Goal: Task Accomplishment & Management: Complete application form

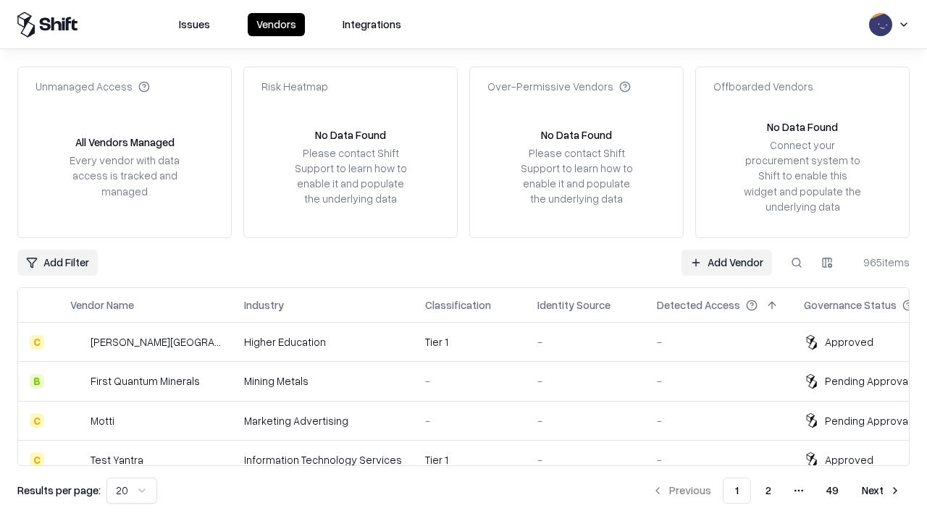
click at [726, 262] on link "Add Vendor" at bounding box center [726, 263] width 90 height 26
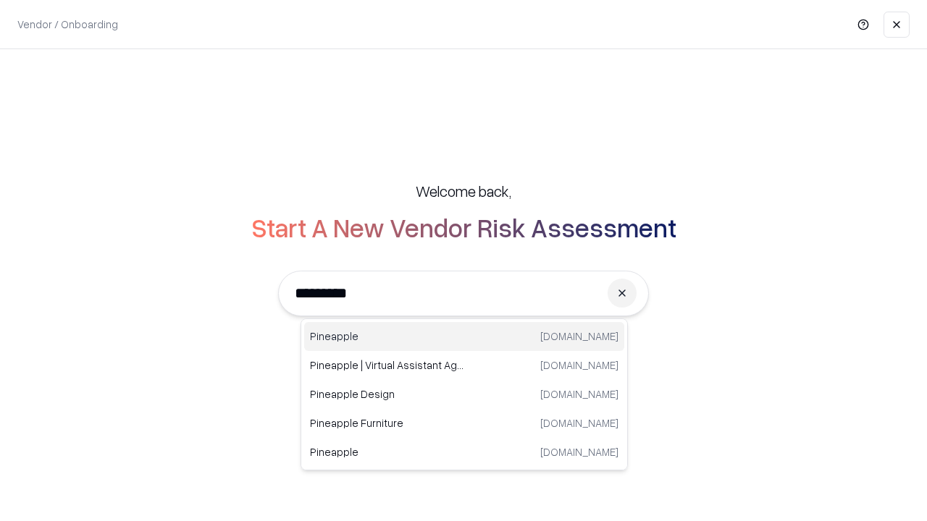
click at [464, 337] on div "Pineapple pineappleenergy.com" at bounding box center [464, 336] width 320 height 29
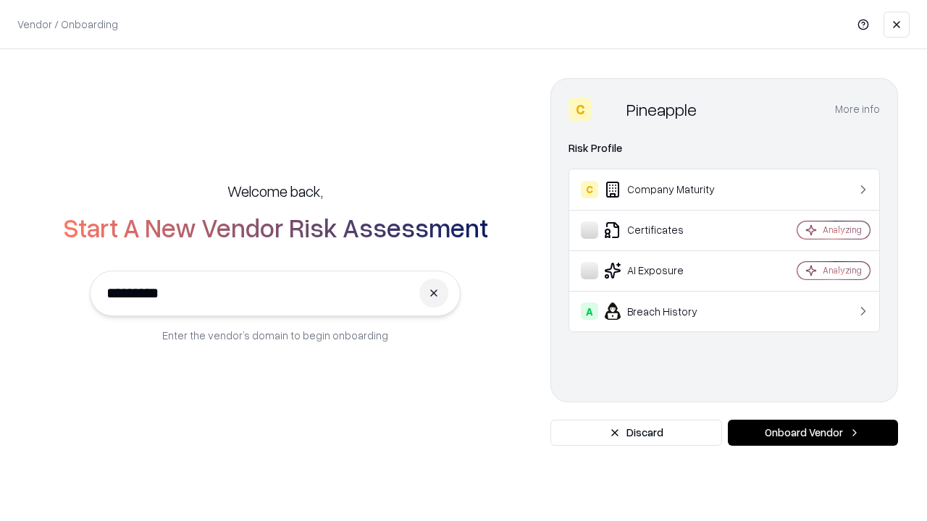
type input "*********"
click at [812, 433] on button "Onboard Vendor" at bounding box center [813, 433] width 170 height 26
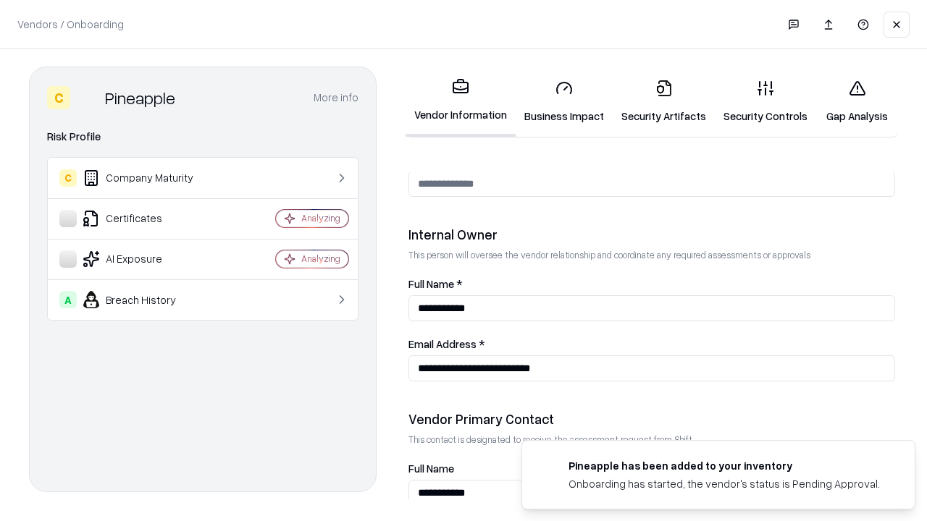
scroll to position [750, 0]
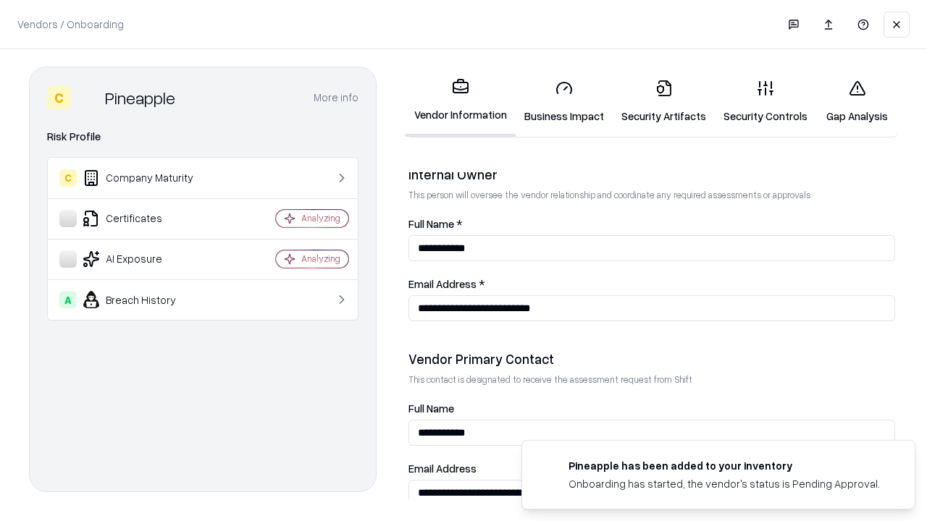
click at [564, 101] on link "Business Impact" at bounding box center [563, 101] width 97 height 67
click at [663, 101] on link "Security Artifacts" at bounding box center [663, 101] width 102 height 67
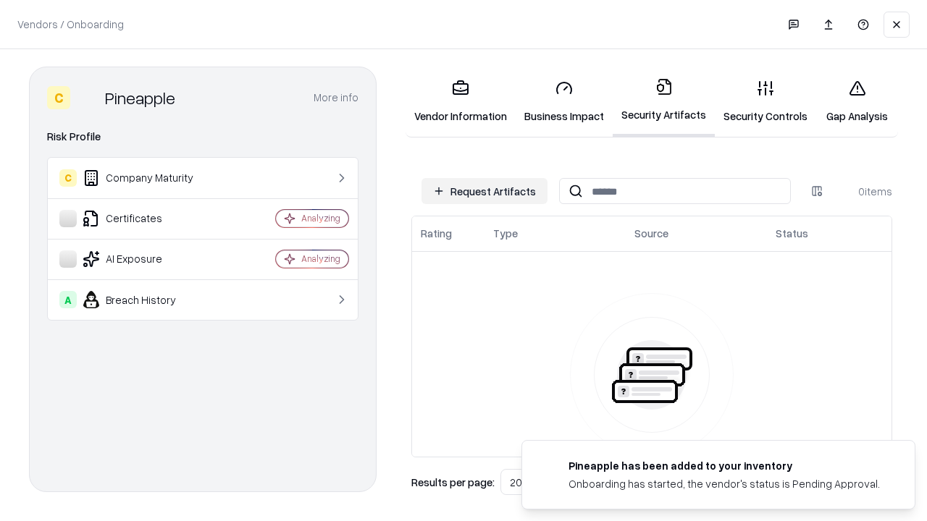
click at [484, 191] on button "Request Artifacts" at bounding box center [484, 191] width 126 height 26
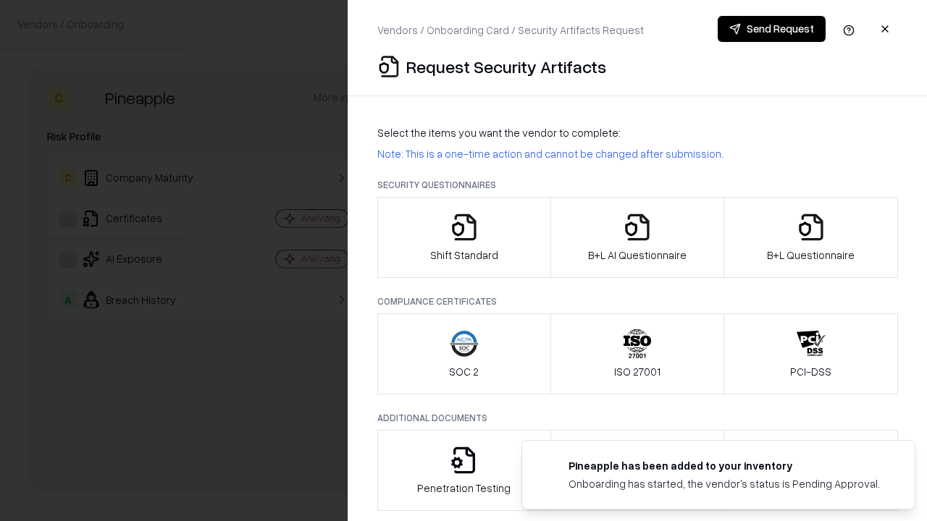
click at [463, 237] on icon "button" at bounding box center [464, 227] width 29 height 29
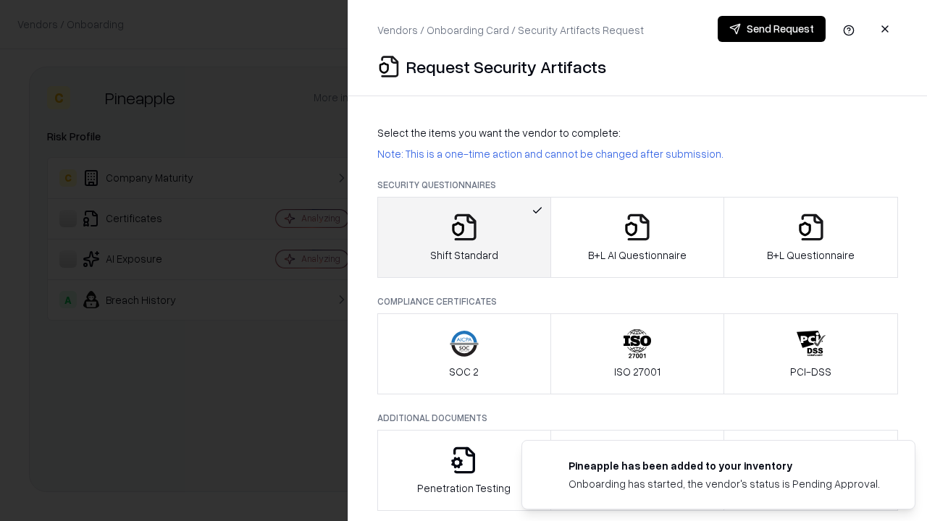
click at [771, 29] on button "Send Request" at bounding box center [771, 29] width 108 height 26
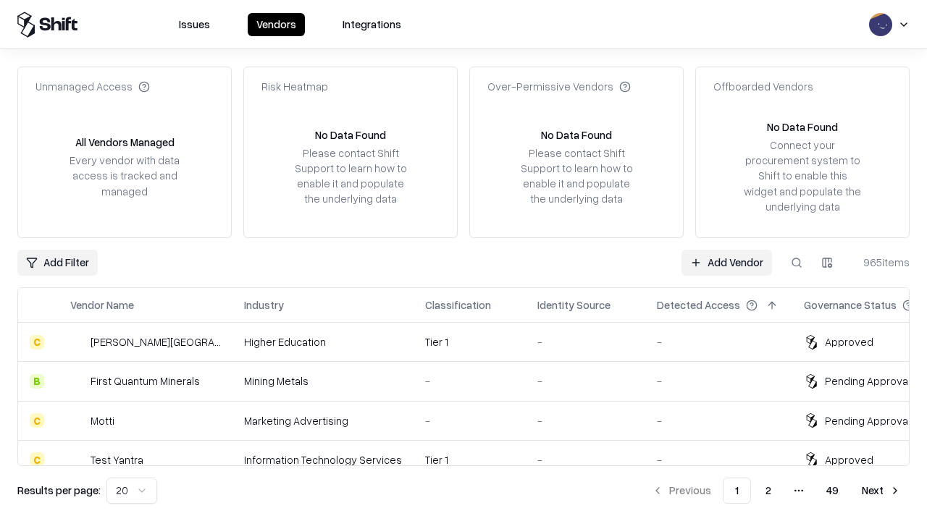
click at [796, 262] on button at bounding box center [796, 263] width 26 height 26
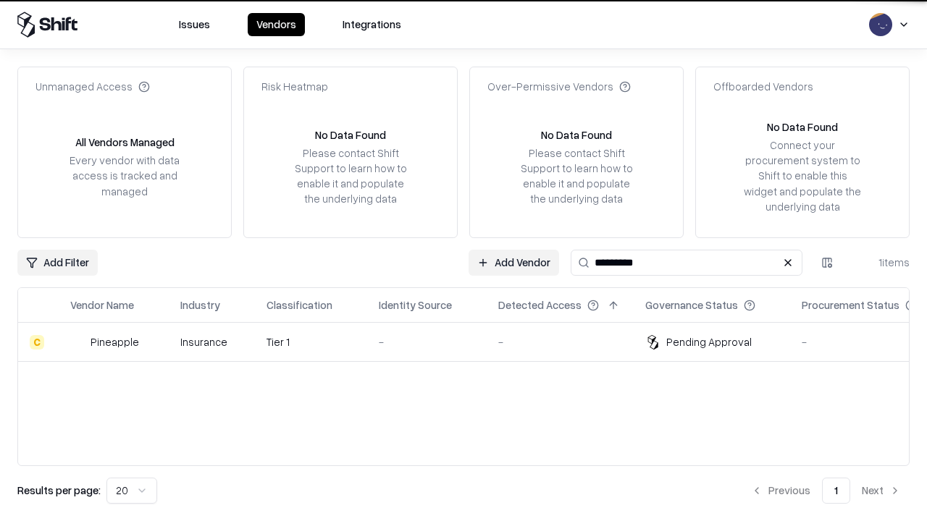
type input "*********"
click at [472, 342] on div "-" at bounding box center [427, 341] width 96 height 15
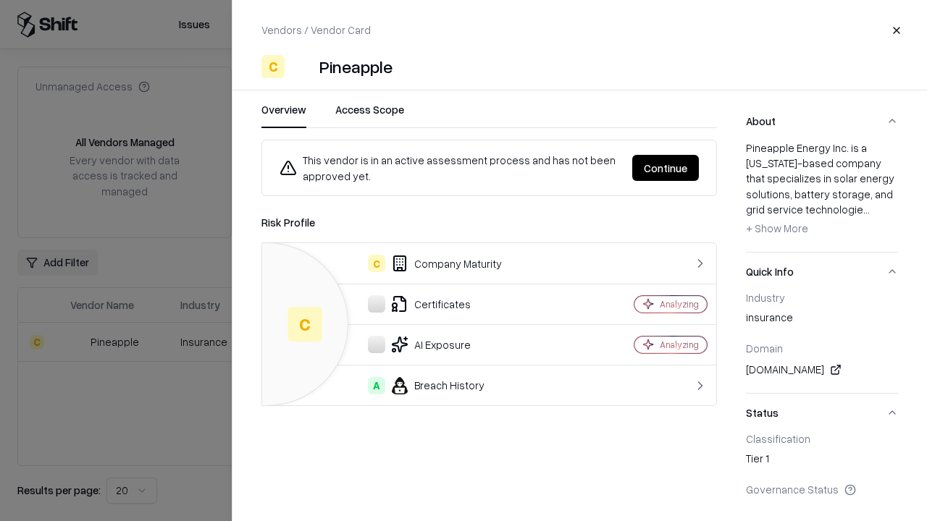
click at [665, 168] on button "Continue" at bounding box center [665, 168] width 67 height 26
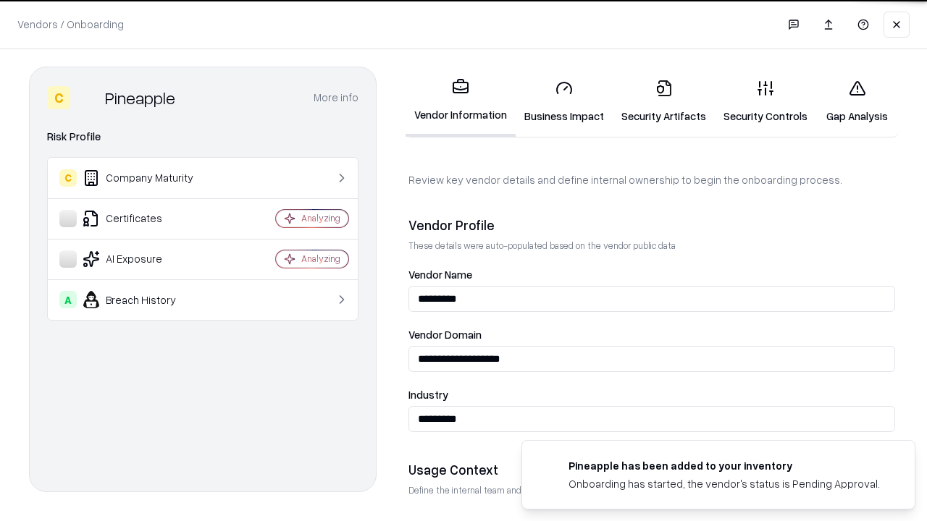
click at [663, 101] on link "Security Artifacts" at bounding box center [663, 101] width 102 height 67
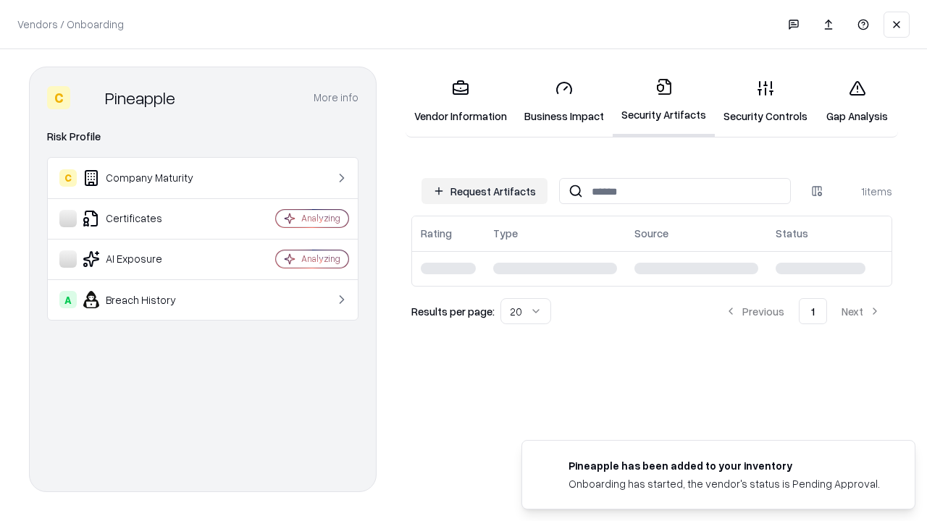
click at [765, 101] on link "Security Controls" at bounding box center [765, 101] width 101 height 67
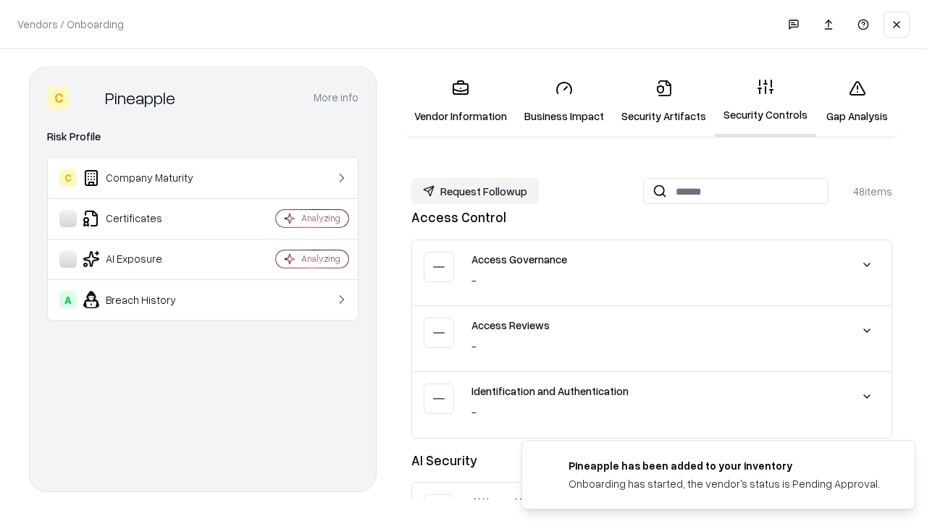
click at [475, 191] on button "Request Followup" at bounding box center [474, 191] width 127 height 26
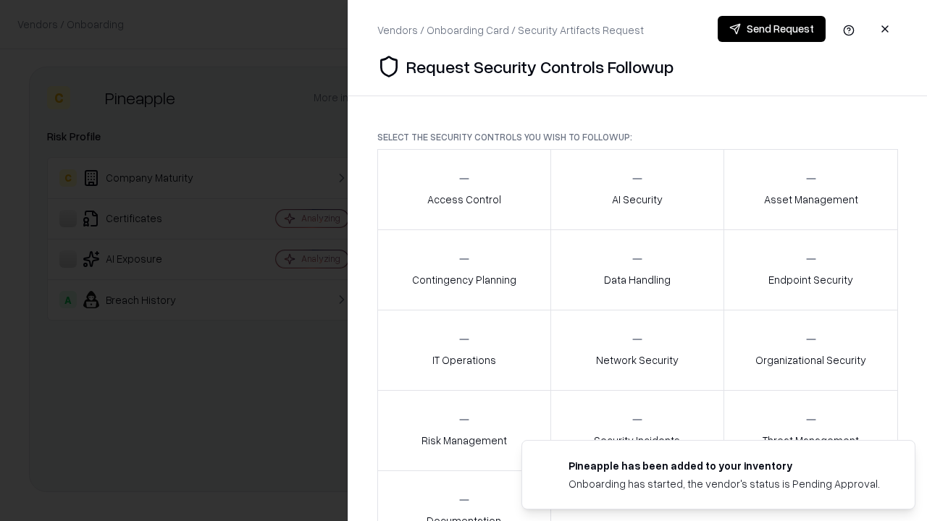
click at [463, 190] on div "Access Control" at bounding box center [464, 189] width 74 height 35
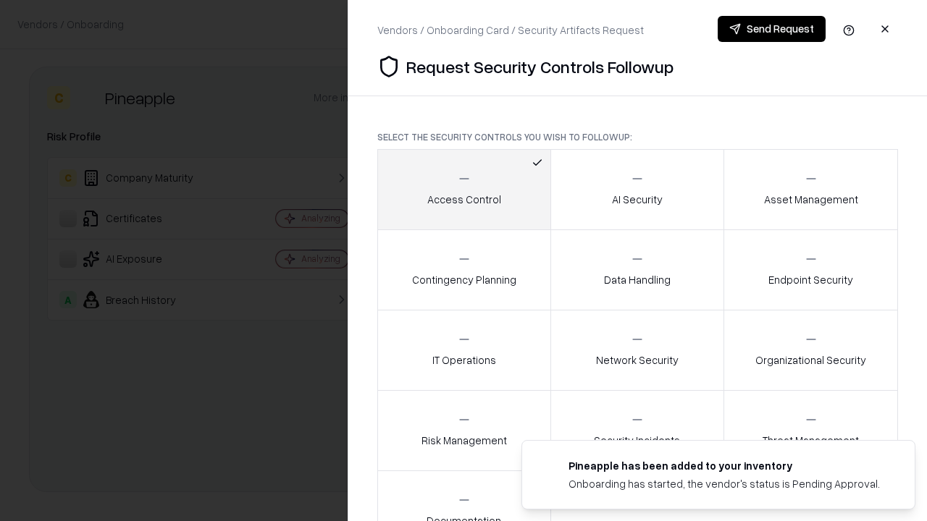
click at [771, 29] on button "Send Request" at bounding box center [771, 29] width 108 height 26
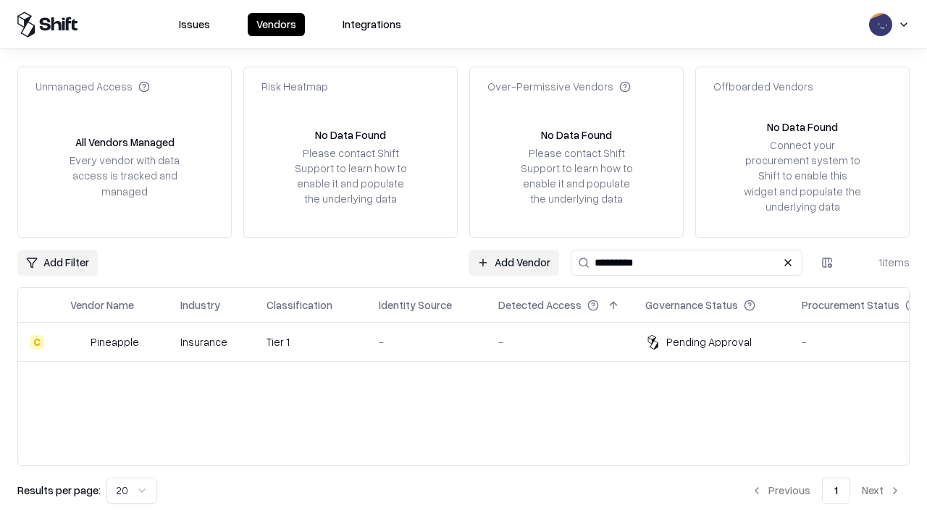
type input "*********"
click at [472, 342] on div "-" at bounding box center [427, 341] width 96 height 15
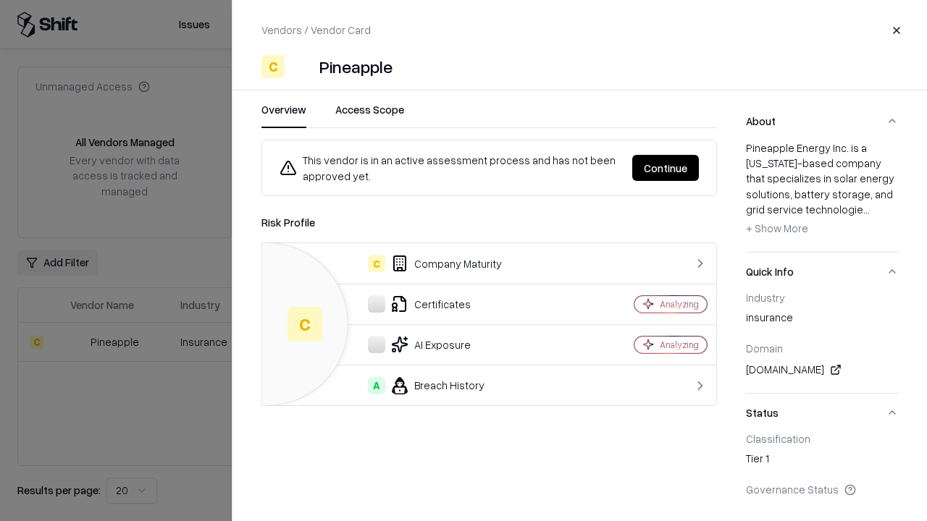
click at [665, 168] on button "Continue" at bounding box center [665, 168] width 67 height 26
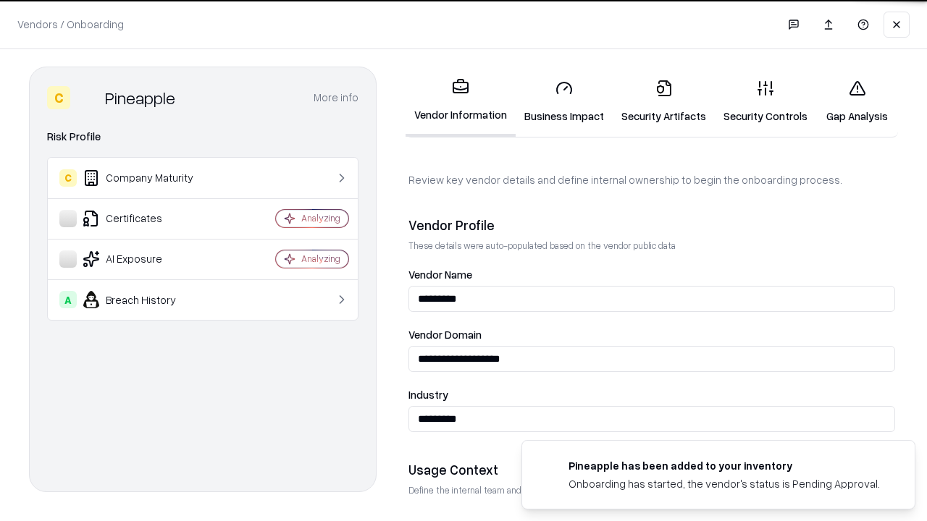
click at [856, 101] on link "Gap Analysis" at bounding box center [857, 101] width 82 height 67
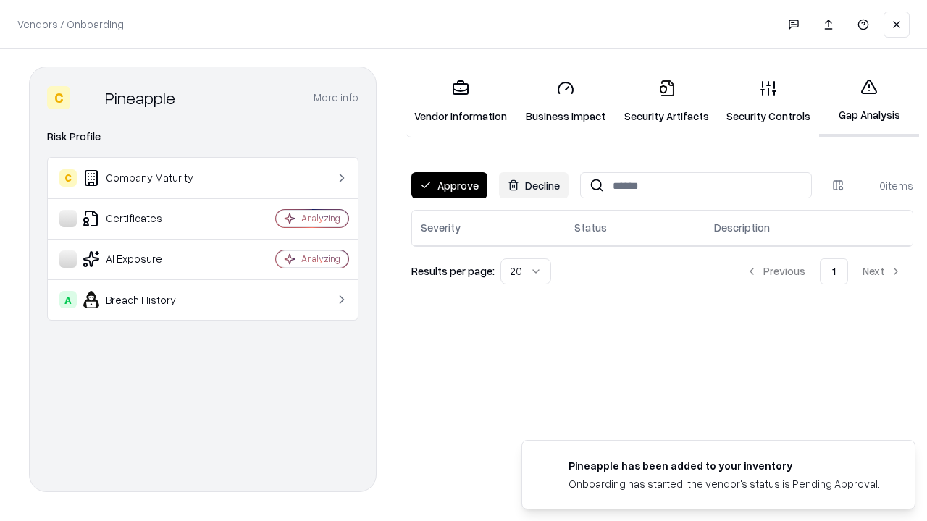
click at [449, 185] on button "Approve" at bounding box center [449, 185] width 76 height 26
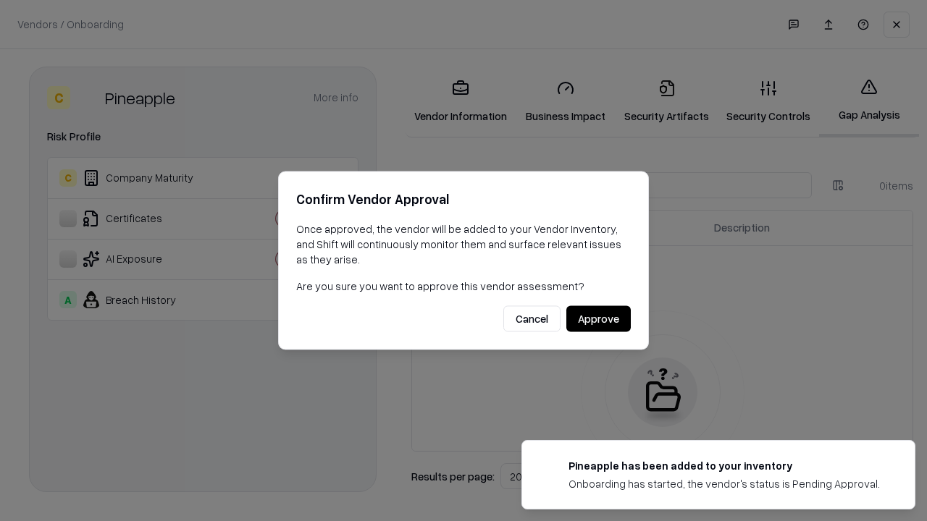
click at [598, 319] on button "Approve" at bounding box center [598, 319] width 64 height 26
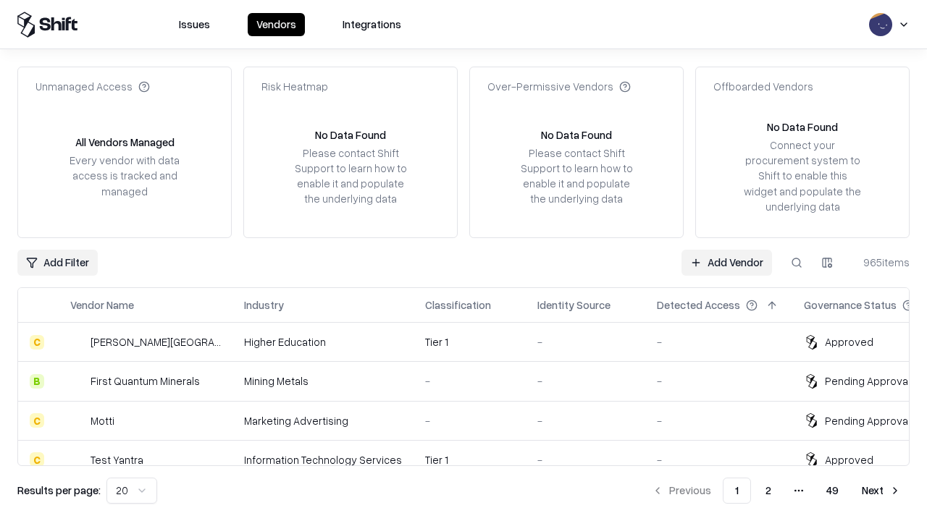
type input "*********"
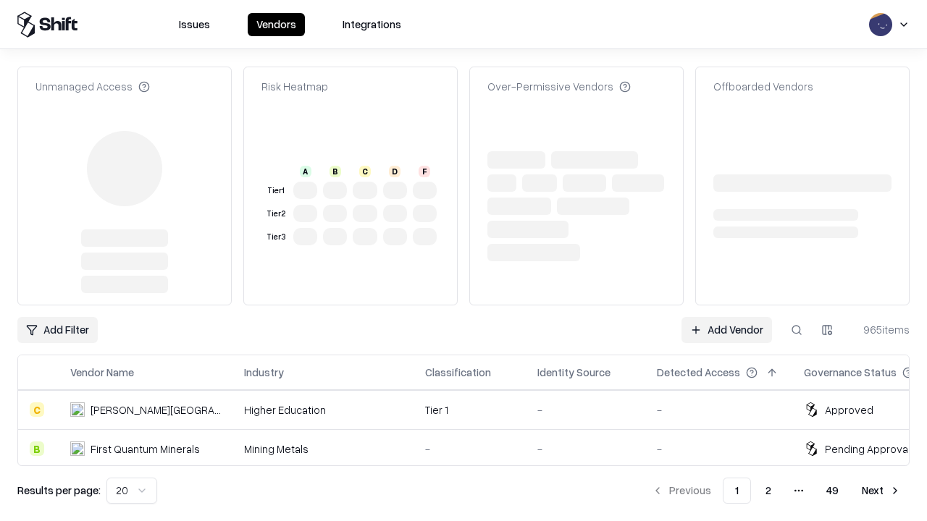
click at [726, 330] on link "Add Vendor" at bounding box center [726, 330] width 90 height 26
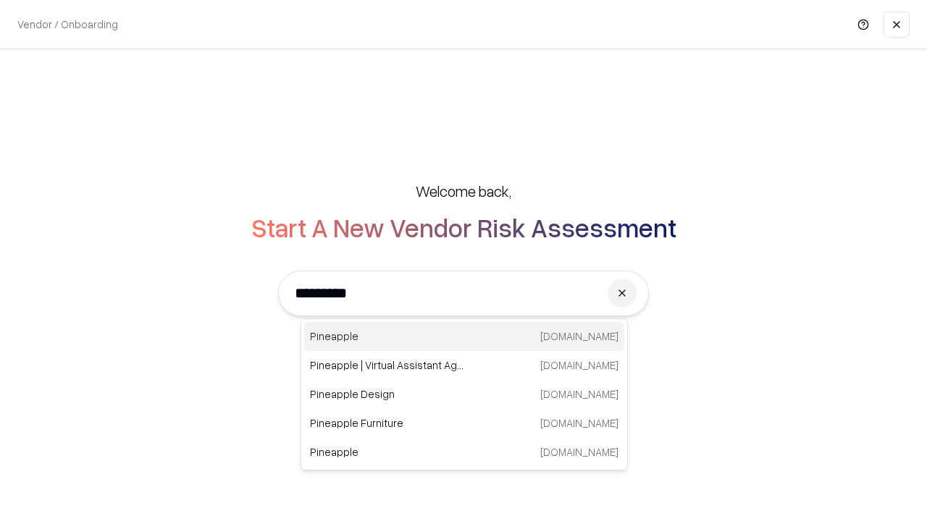
click at [464, 337] on div "Pineapple [DOMAIN_NAME]" at bounding box center [464, 336] width 320 height 29
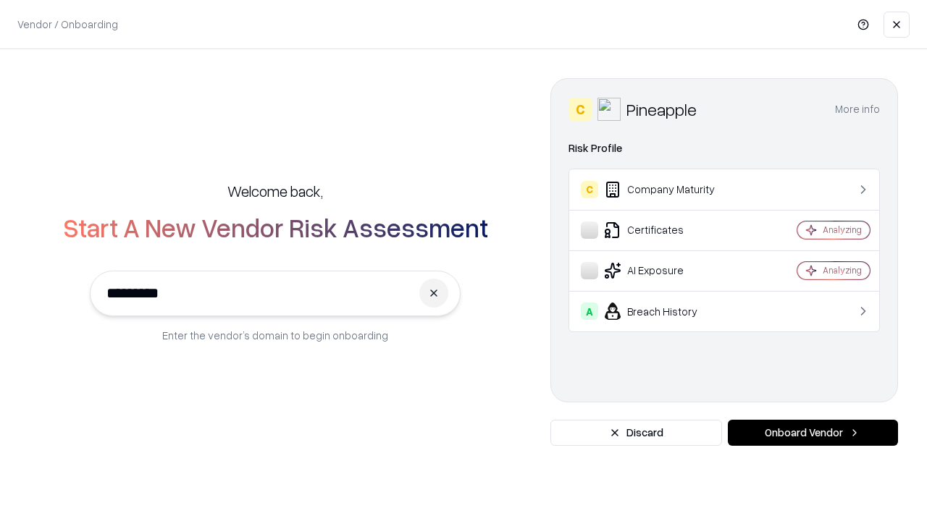
type input "*********"
click at [812, 433] on button "Onboard Vendor" at bounding box center [813, 433] width 170 height 26
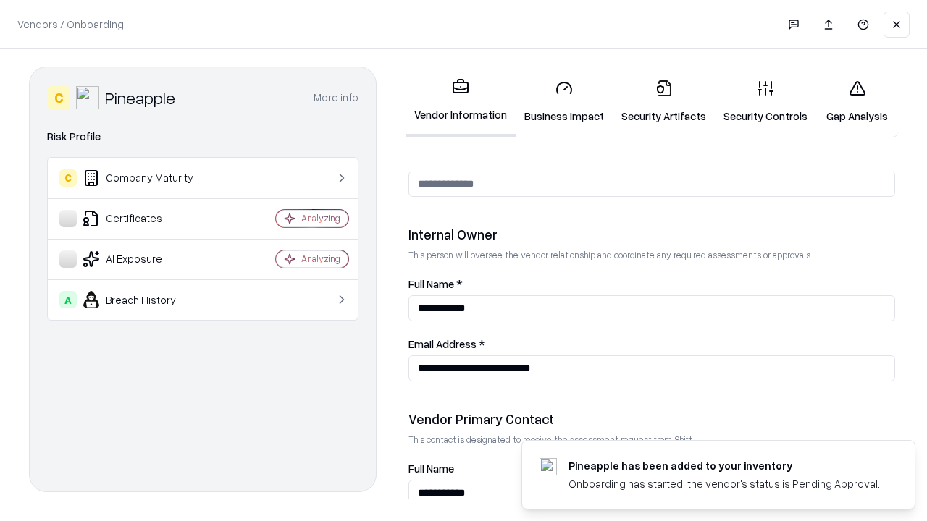
scroll to position [750, 0]
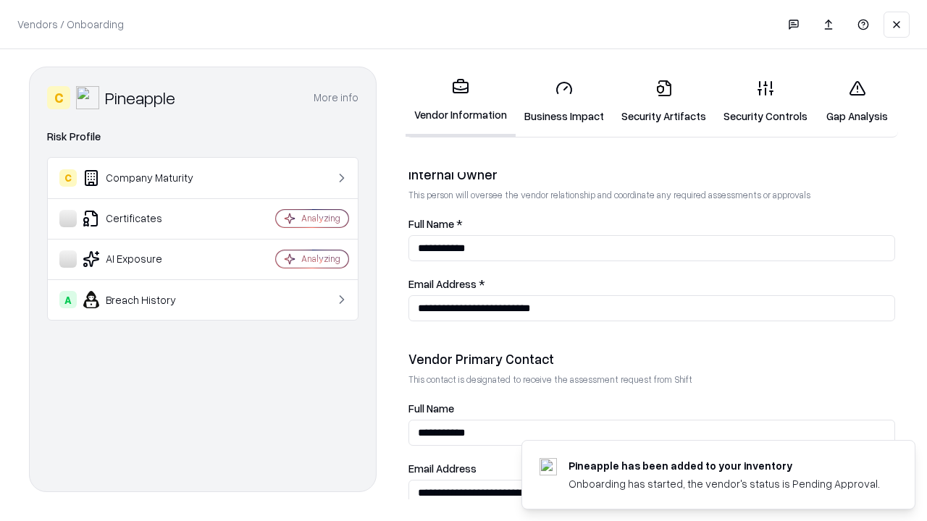
click at [856, 101] on link "Gap Analysis" at bounding box center [857, 101] width 82 height 67
